Goal: Task Accomplishment & Management: Complete application form

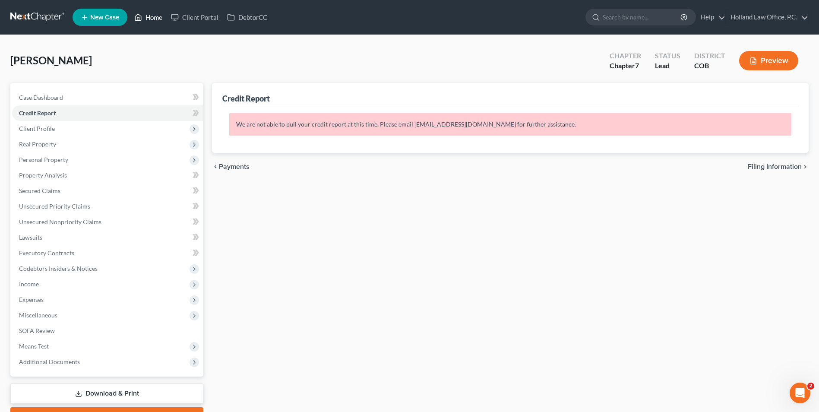
click at [142, 14] on icon at bounding box center [138, 17] width 8 height 10
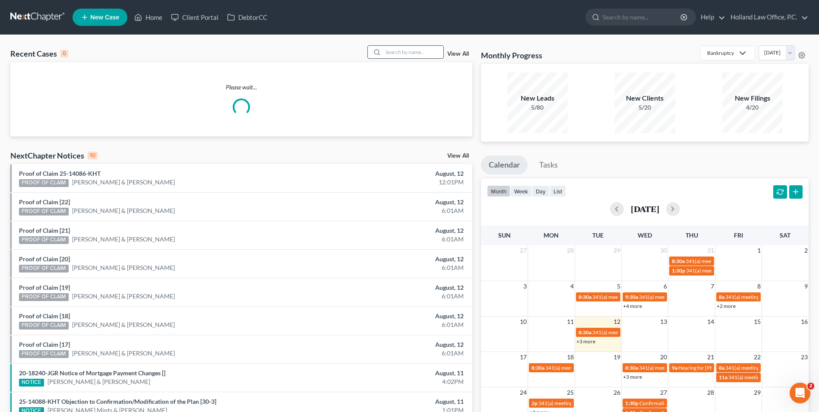
click at [410, 51] on input "search" at bounding box center [413, 52] width 60 height 13
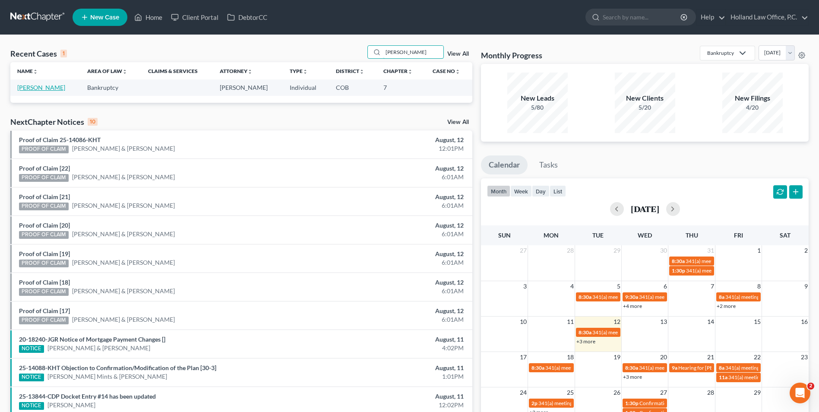
type input "[PERSON_NAME]"
click at [45, 86] on link "[PERSON_NAME]" at bounding box center [41, 87] width 48 height 7
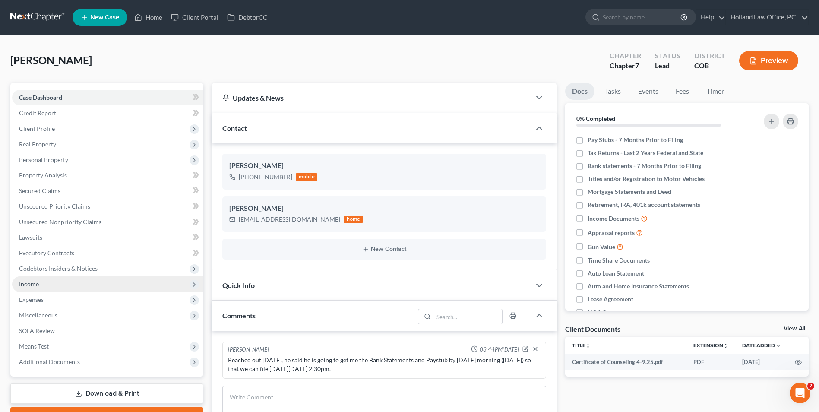
click at [43, 280] on span "Income" at bounding box center [107, 284] width 191 height 16
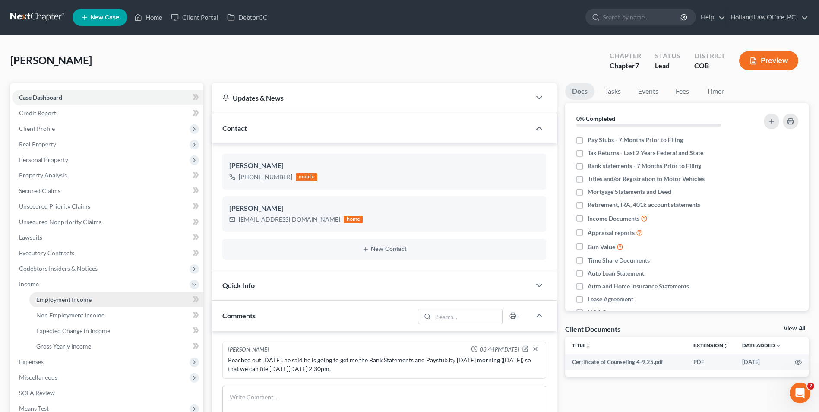
click at [63, 294] on link "Employment Income" at bounding box center [116, 300] width 174 height 16
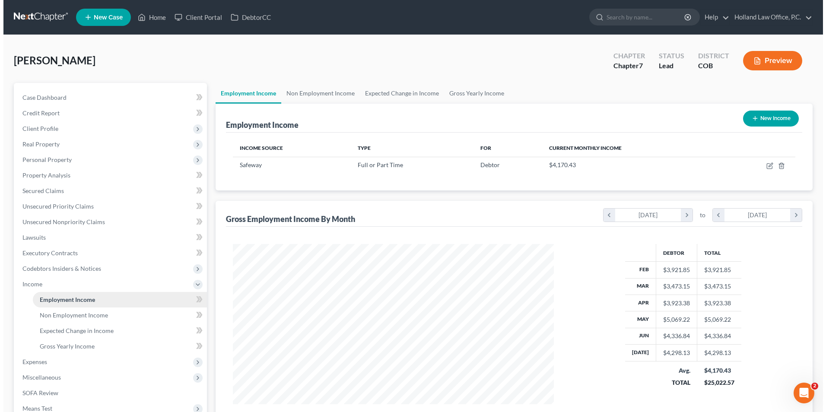
scroll to position [160, 338]
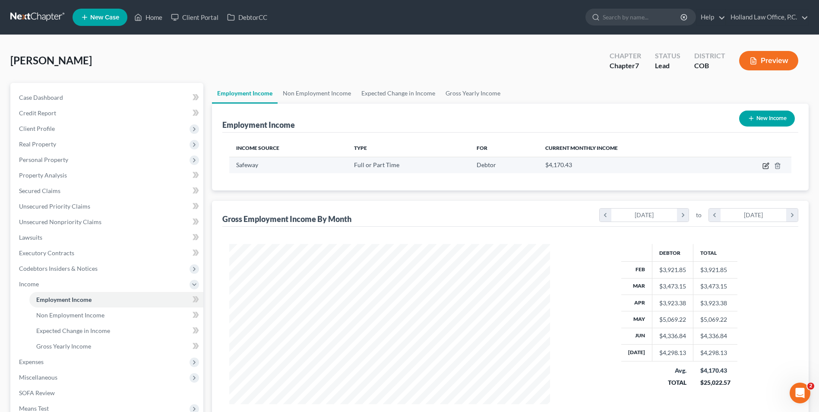
click at [763, 166] on icon "button" at bounding box center [766, 165] width 7 height 7
select select "0"
select select "5"
select select "3"
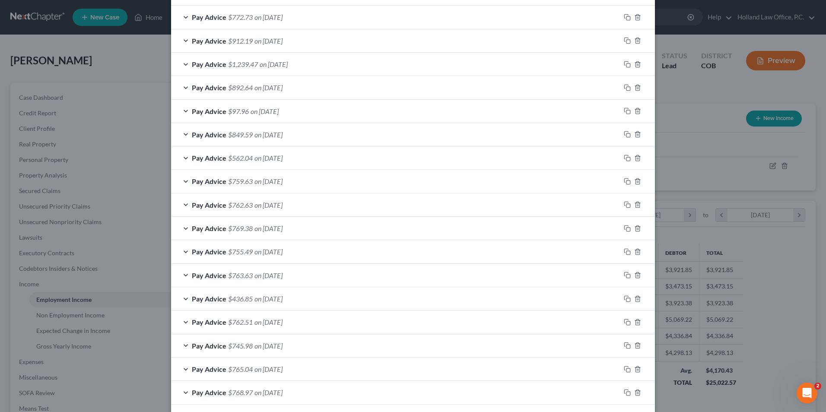
scroll to position [408, 0]
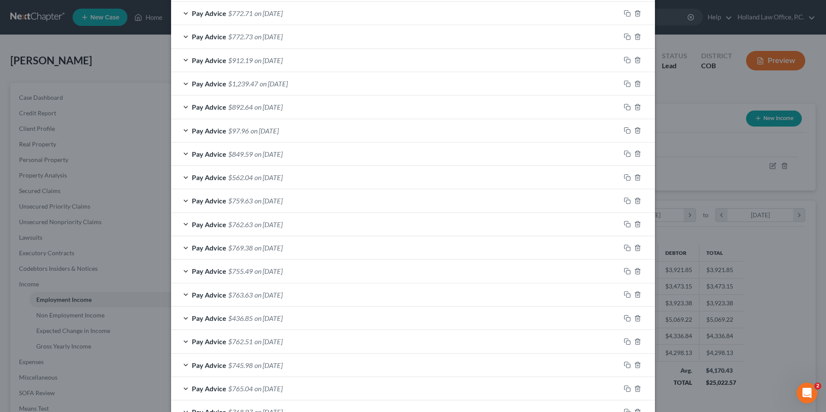
click at [304, 88] on div "Pay Advice $1,239.47 on [DATE]" at bounding box center [395, 83] width 449 height 23
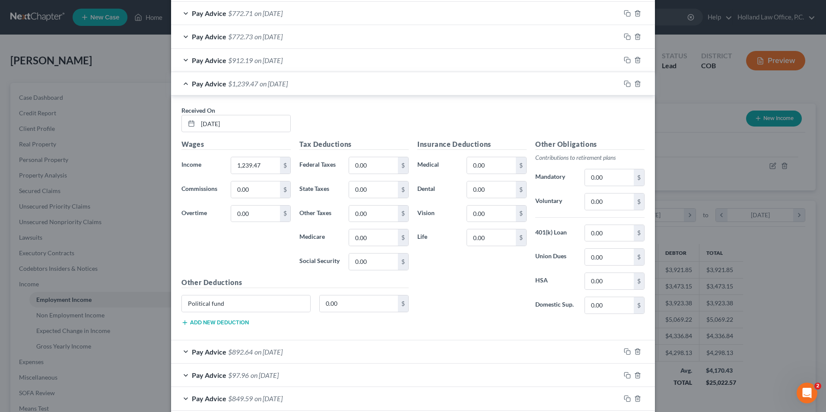
click at [288, 85] on span "on [DATE]" at bounding box center [274, 83] width 28 height 8
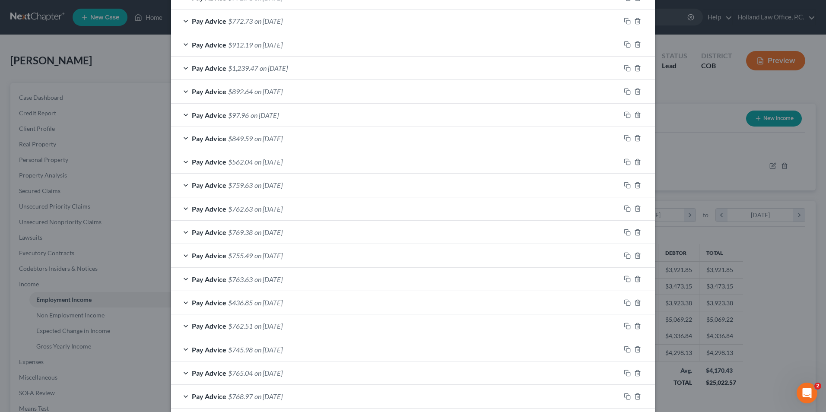
scroll to position [537, 0]
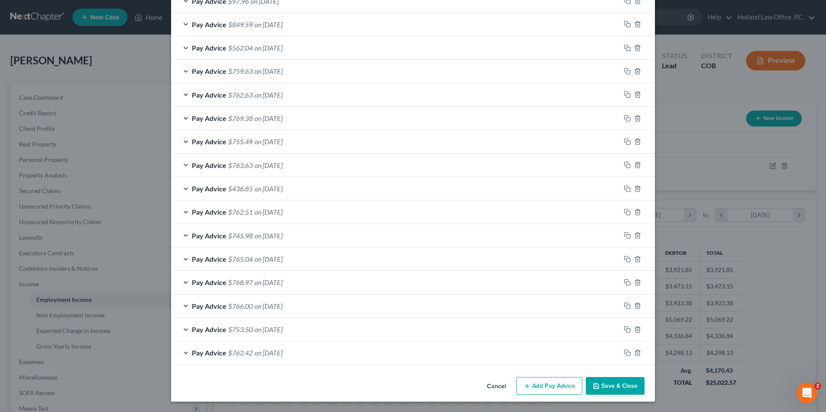
click at [537, 384] on button "Add Pay Advice" at bounding box center [549, 386] width 66 height 18
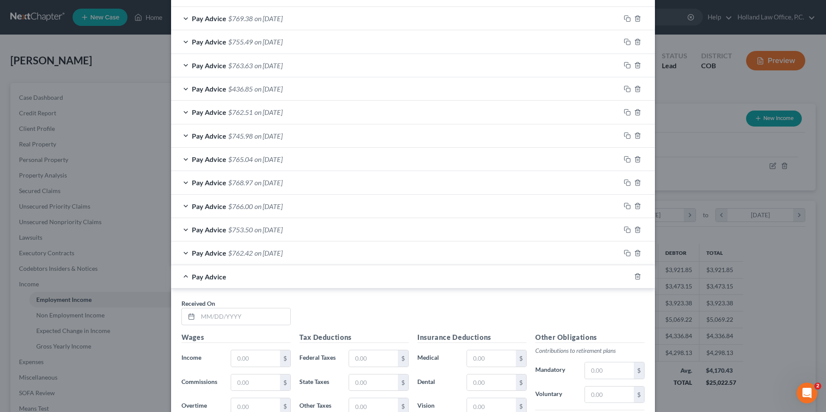
scroll to position [805, 0]
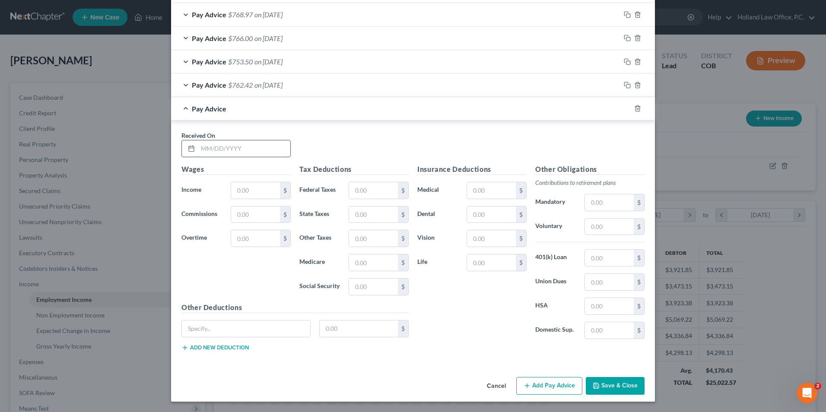
click at [228, 155] on input "text" at bounding box center [244, 148] width 92 height 16
type input "[DATE]"
click at [240, 187] on input "text" at bounding box center [255, 190] width 49 height 16
click at [639, 110] on div at bounding box center [643, 109] width 24 height 14
click at [634, 108] on icon "button" at bounding box center [637, 108] width 7 height 7
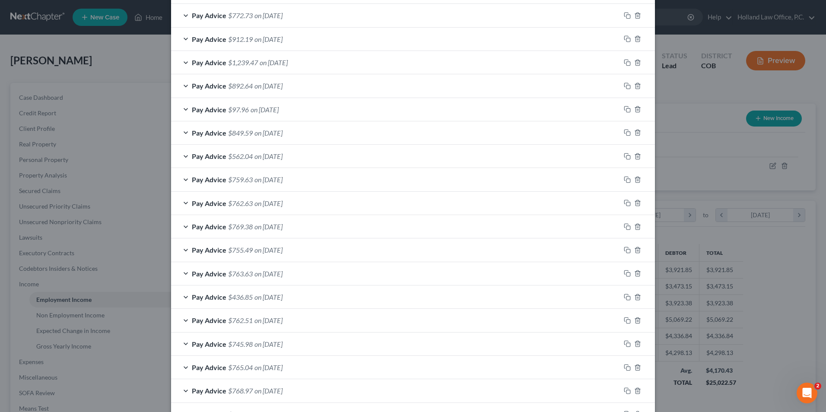
scroll to position [408, 0]
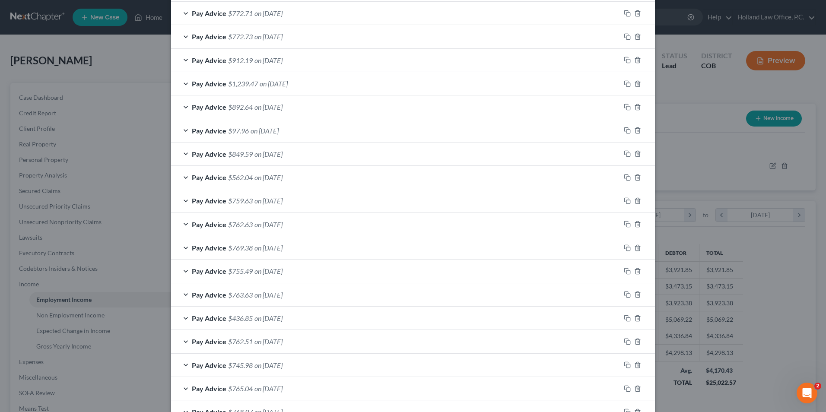
click at [282, 89] on div "Pay Advice $1,239.47 on [DATE]" at bounding box center [395, 83] width 449 height 23
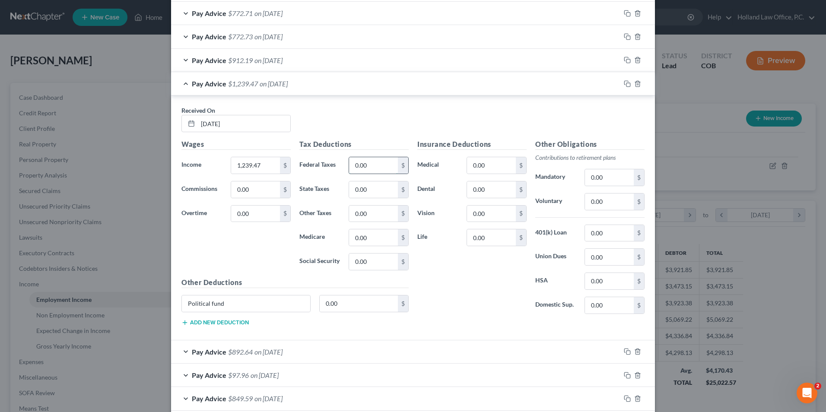
click at [365, 159] on input "0.00" at bounding box center [373, 165] width 49 height 16
type input "259.29"
click at [494, 159] on input "0.00" at bounding box center [491, 165] width 49 height 16
type input "8.50"
click at [606, 255] on input "0.00" at bounding box center [609, 257] width 49 height 16
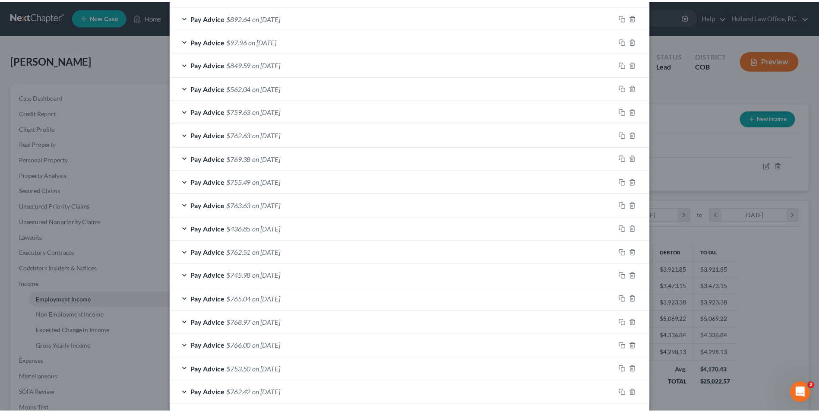
scroll to position [782, 0]
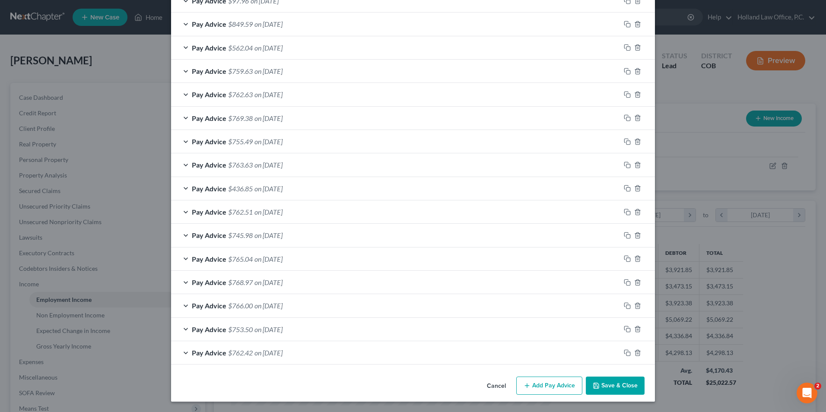
type input "14.54"
click at [625, 390] on button "Save & Close" at bounding box center [615, 386] width 59 height 18
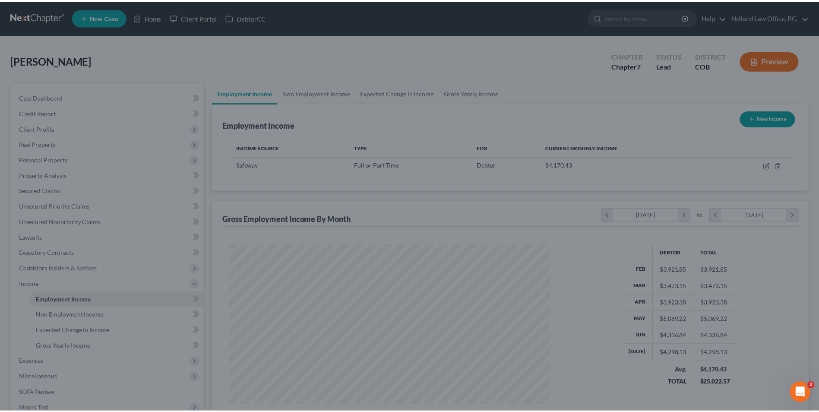
scroll to position [431788, 431610]
